Goal: Transaction & Acquisition: Purchase product/service

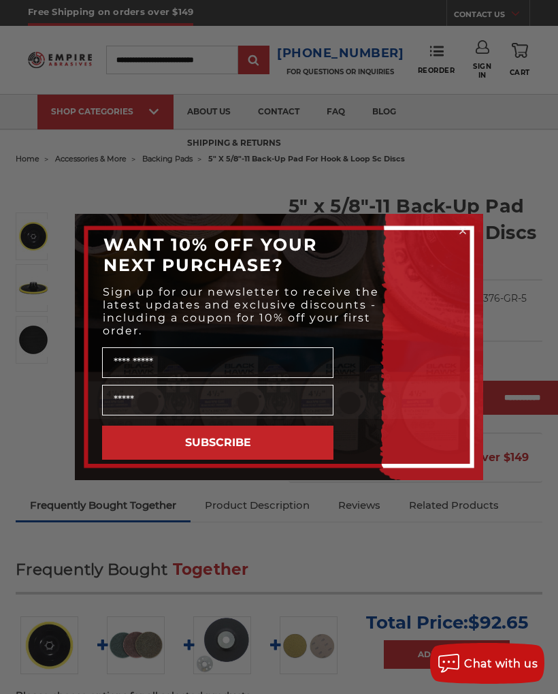
click at [469, 224] on icon "Close dialog" at bounding box center [463, 231] width 14 height 14
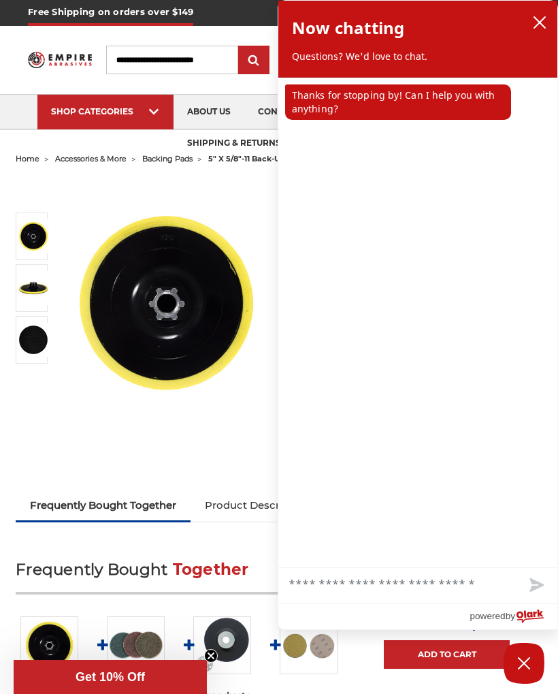
click at [27, 232] on img at bounding box center [33, 236] width 34 height 34
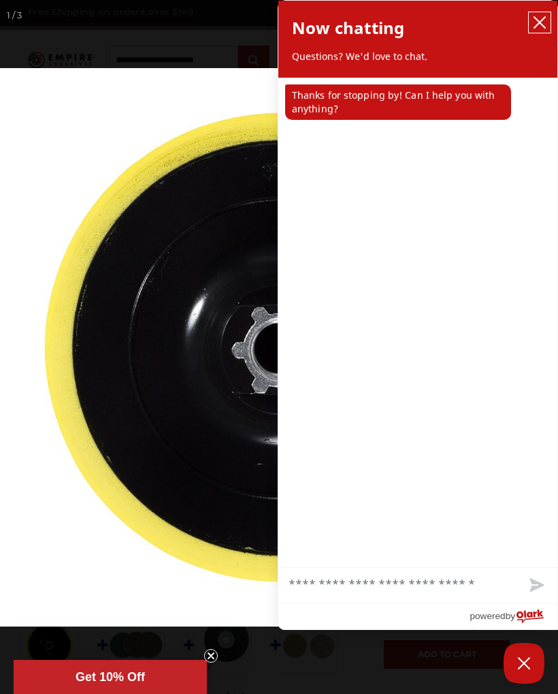
click at [540, 17] on icon "close chatbox" at bounding box center [540, 23] width 14 height 14
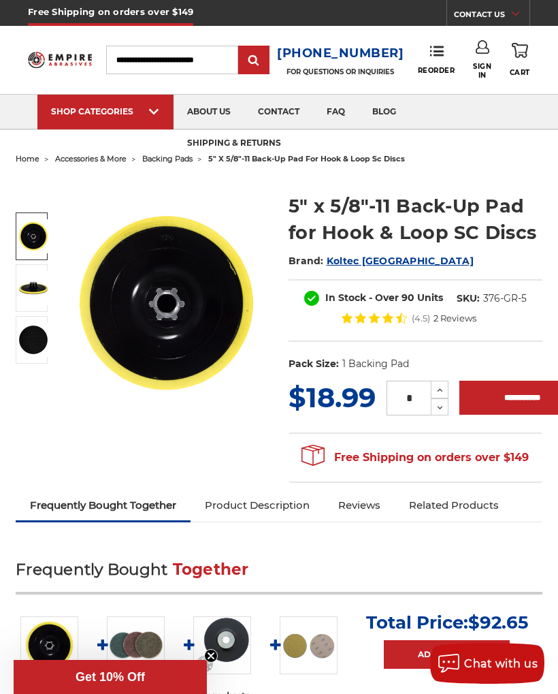
click at [30, 338] on img at bounding box center [33, 340] width 34 height 34
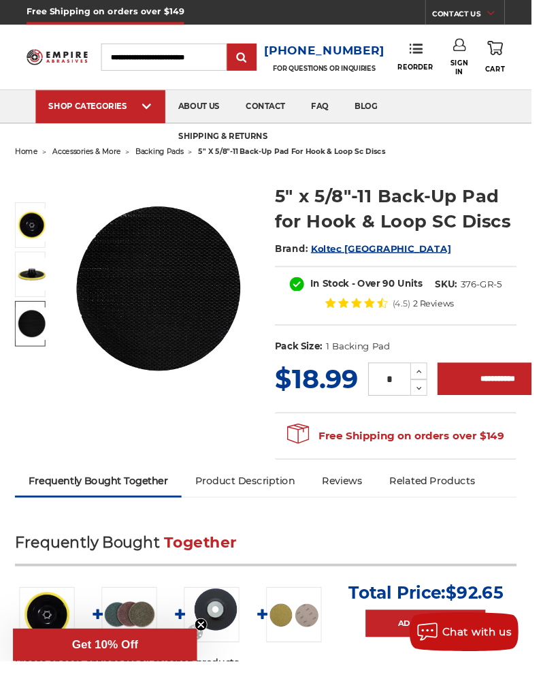
click at [29, 231] on img at bounding box center [33, 236] width 34 height 34
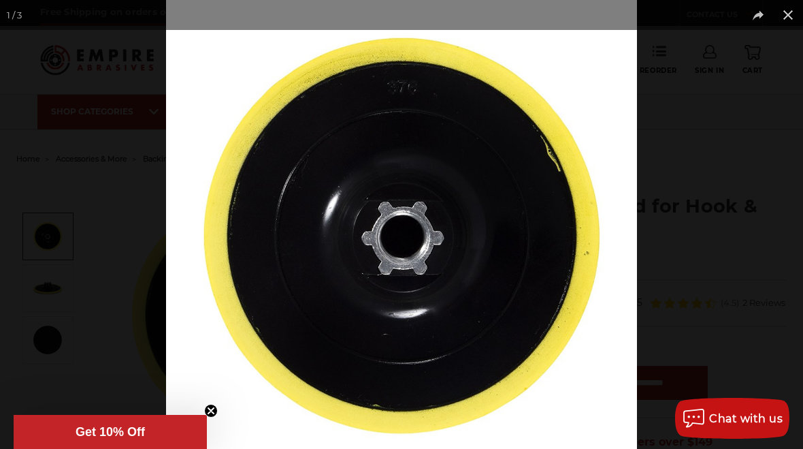
click at [13, 54] on div at bounding box center [401, 224] width 803 height 449
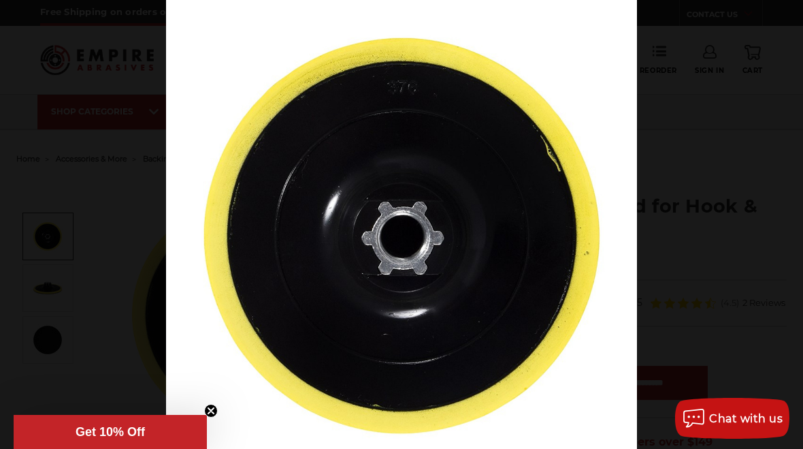
click at [349, 377] on img at bounding box center [401, 235] width 471 height 471
